Goal: Information Seeking & Learning: Learn about a topic

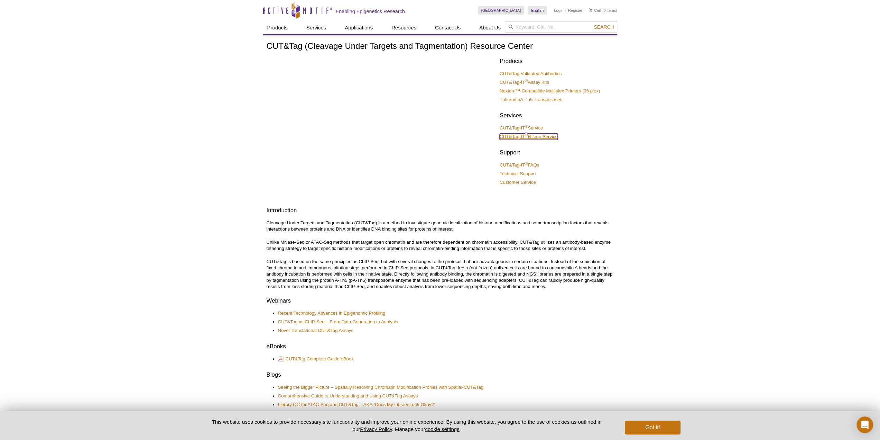
click at [531, 135] on link "CUT&Tag-IT ® R-loop Service" at bounding box center [529, 137] width 58 height 6
